Goal: Information Seeking & Learning: Learn about a topic

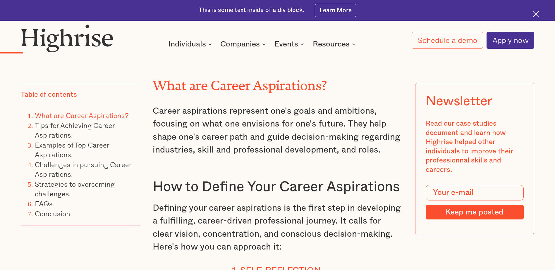
scroll to position [811, 0]
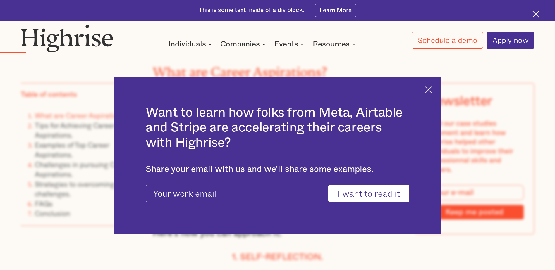
click at [431, 91] on img at bounding box center [428, 90] width 7 height 7
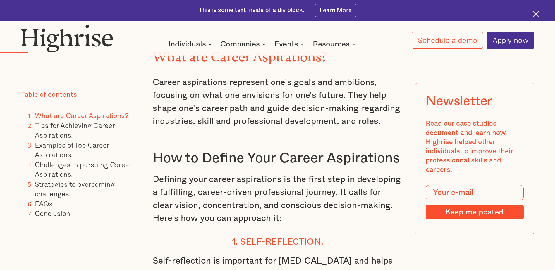
scroll to position [840, 0]
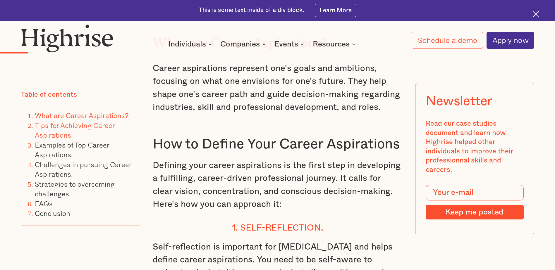
click at [73, 128] on link "Tips for Achieving Career Aspirations." at bounding box center [75, 130] width 80 height 21
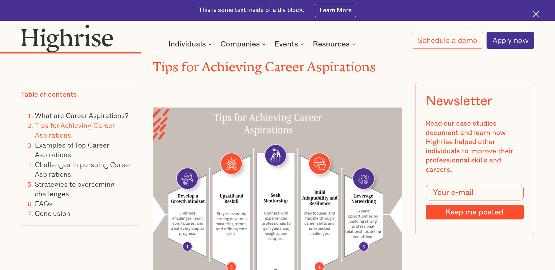
scroll to position [2165, 0]
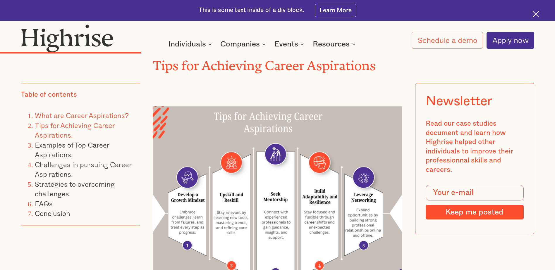
click at [69, 117] on link "What are Career Aspirations?" at bounding box center [82, 115] width 94 height 11
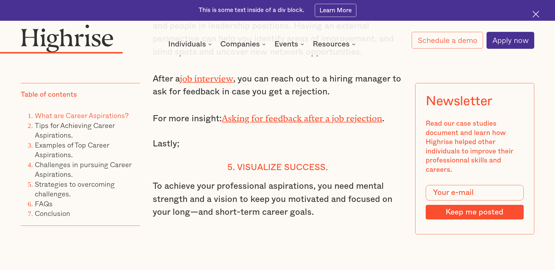
scroll to position [1957, 0]
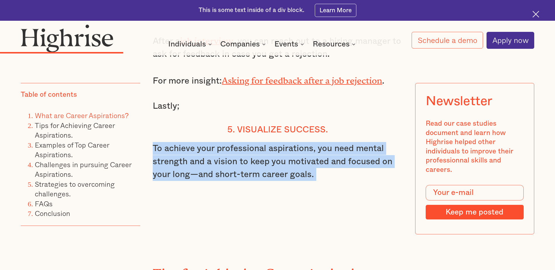
drag, startPoint x: 153, startPoint y: 120, endPoint x: 299, endPoint y: 154, distance: 150.2
copy div "To achieve your professional aspirations, you need mental strength and a vision…"
